Goal: Navigation & Orientation: Find specific page/section

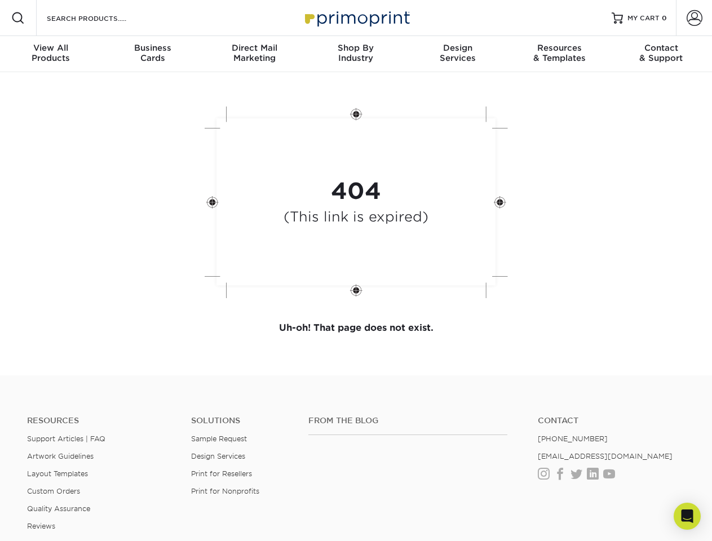
click at [356, 271] on div "404 (This link is expired)" at bounding box center [356, 203] width 338 height 209
click at [18, 18] on span at bounding box center [18, 18] width 14 height 14
click at [694, 18] on span at bounding box center [695, 18] width 16 height 16
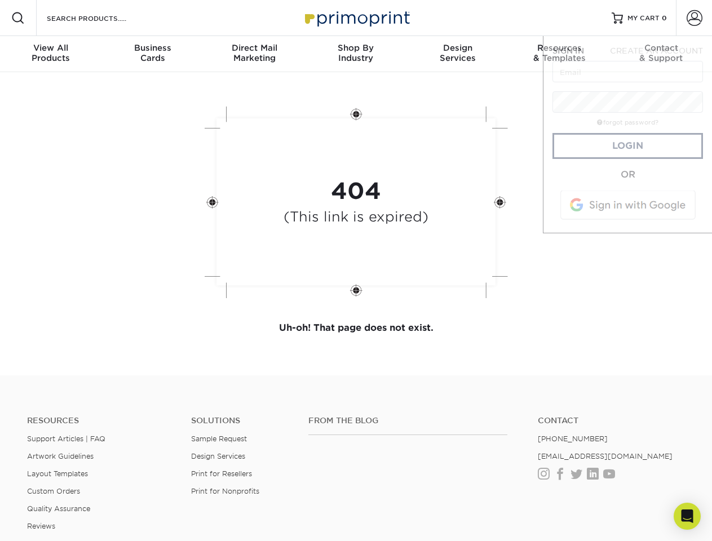
click at [51, 54] on div "View All Products" at bounding box center [50, 53] width 101 height 20
click at [152, 54] on div "Business Cards" at bounding box center [151, 53] width 101 height 20
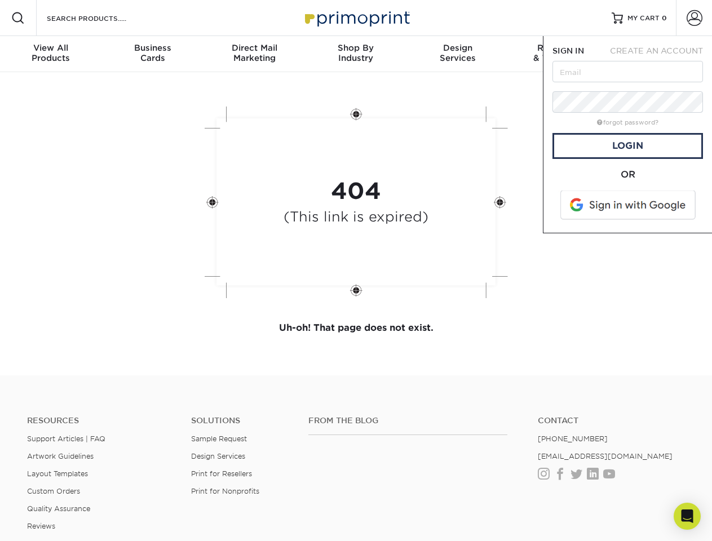
click at [254, 54] on div "Direct Mail Marketing" at bounding box center [253, 53] width 101 height 20
click at [356, 54] on div "Shop By Industry" at bounding box center [355, 53] width 101 height 20
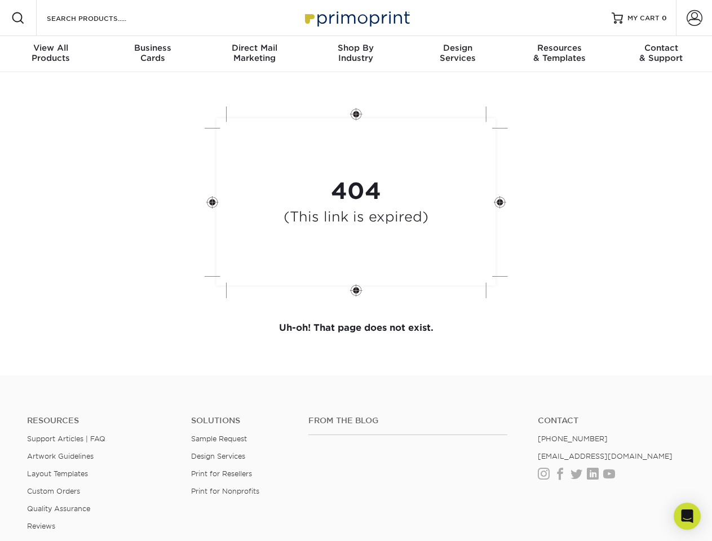
click at [458, 54] on div "Design Services" at bounding box center [457, 53] width 101 height 20
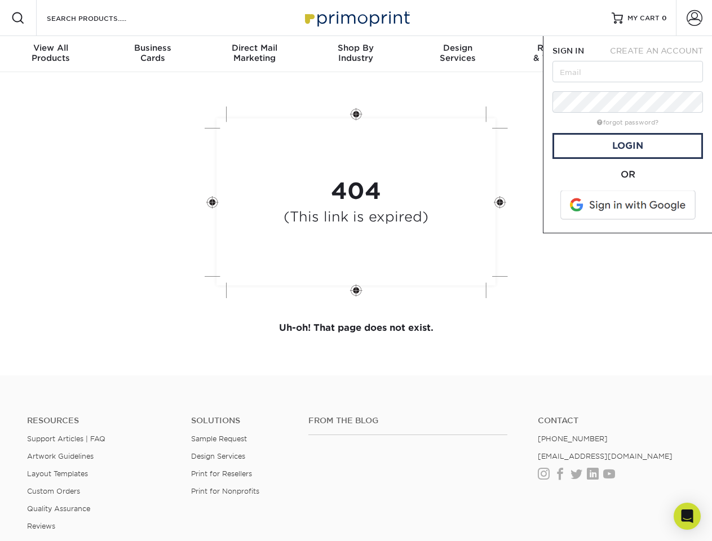
click at [559, 54] on span "SIGN IN" at bounding box center [568, 50] width 32 height 9
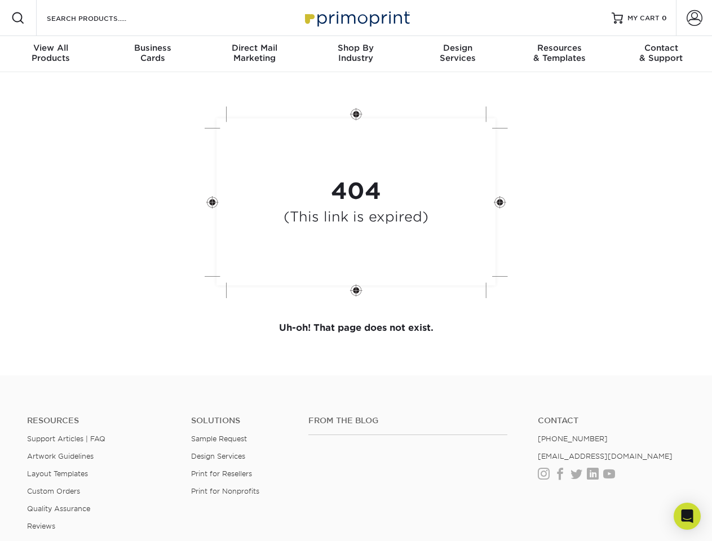
click at [661, 54] on div "Contact & Support" at bounding box center [660, 53] width 101 height 20
